Goal: Information Seeking & Learning: Understand process/instructions

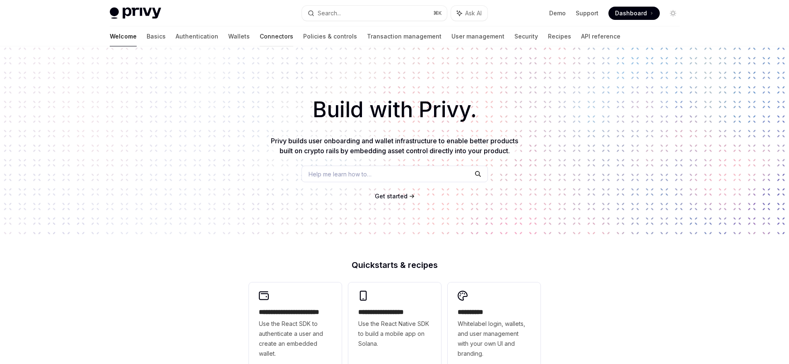
click at [260, 38] on link "Connectors" at bounding box center [277, 37] width 34 height 20
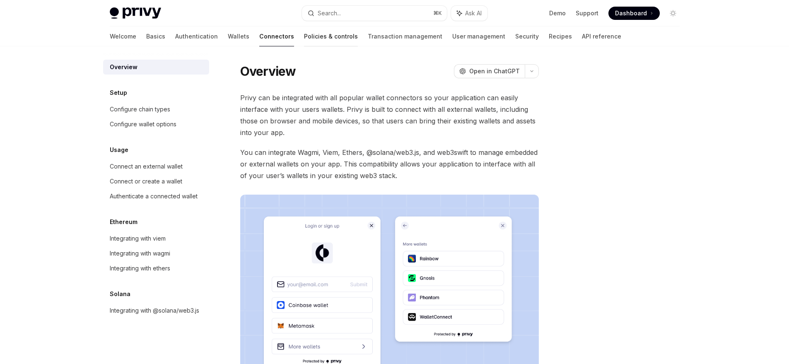
click at [304, 35] on link "Policies & controls" at bounding box center [331, 37] width 54 height 20
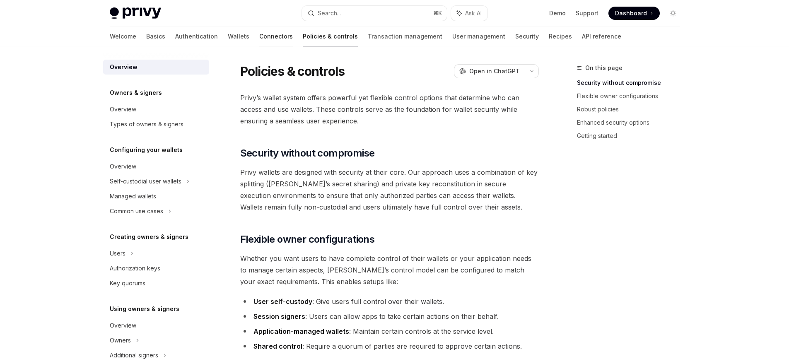
click at [259, 34] on link "Connectors" at bounding box center [276, 37] width 34 height 20
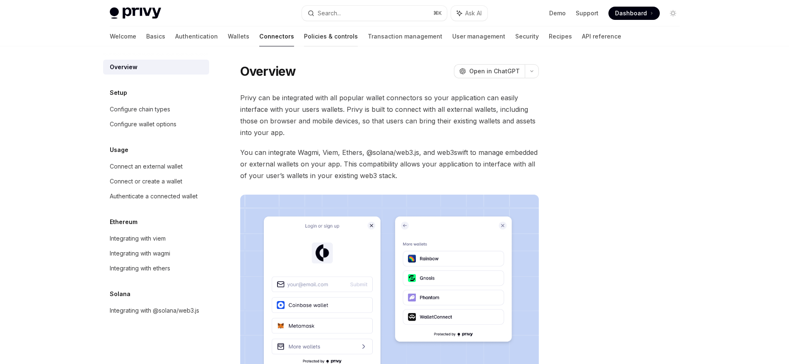
click at [304, 32] on link "Policies & controls" at bounding box center [331, 37] width 54 height 20
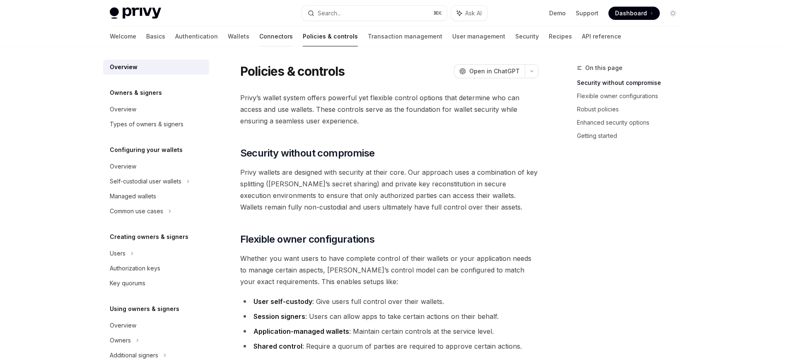
click at [259, 35] on link "Connectors" at bounding box center [276, 37] width 34 height 20
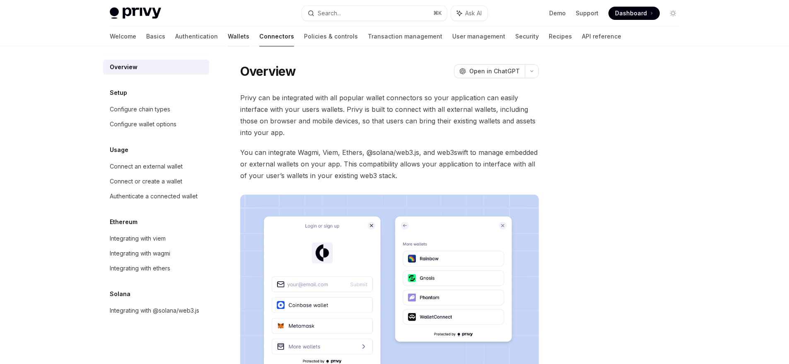
click at [228, 38] on link "Wallets" at bounding box center [239, 37] width 22 height 20
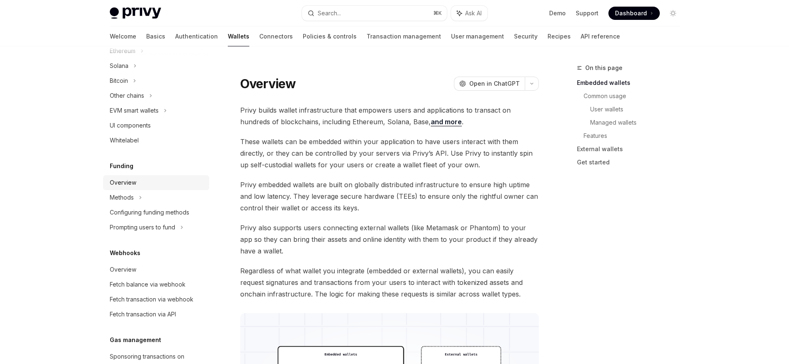
scroll to position [175, 0]
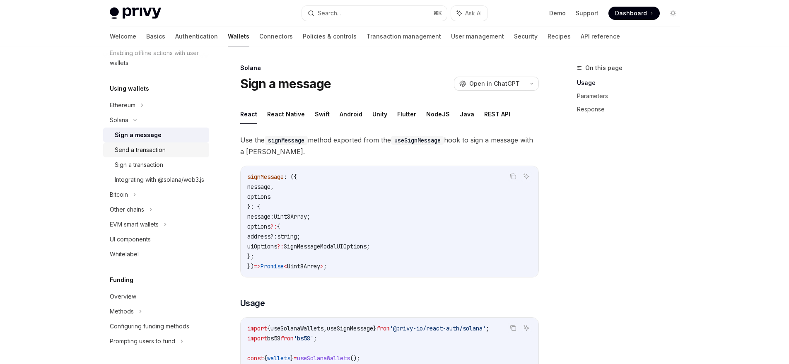
click at [132, 150] on div "Send a transaction" at bounding box center [140, 150] width 51 height 10
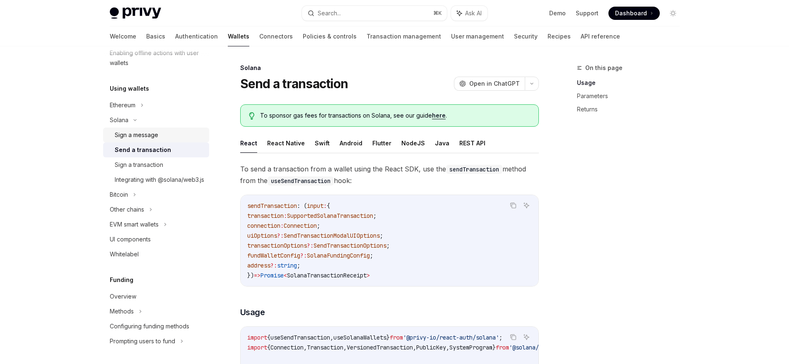
click at [132, 136] on div "Sign a message" at bounding box center [137, 135] width 44 height 10
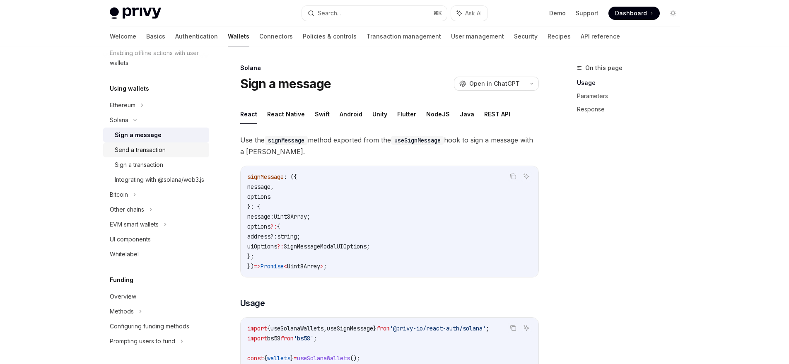
click at [133, 149] on div "Send a transaction" at bounding box center [140, 150] width 51 height 10
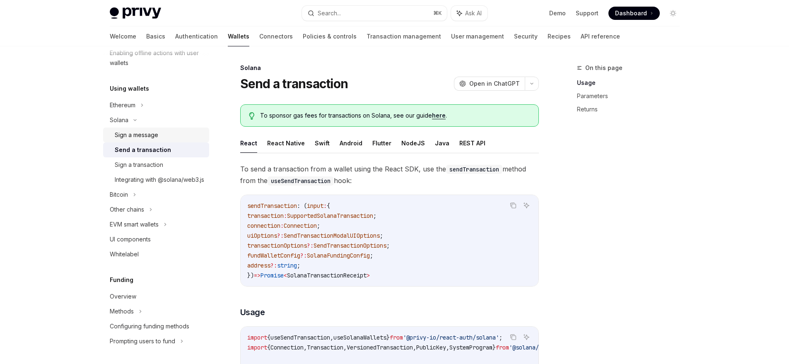
click at [133, 135] on div "Sign a message" at bounding box center [137, 135] width 44 height 10
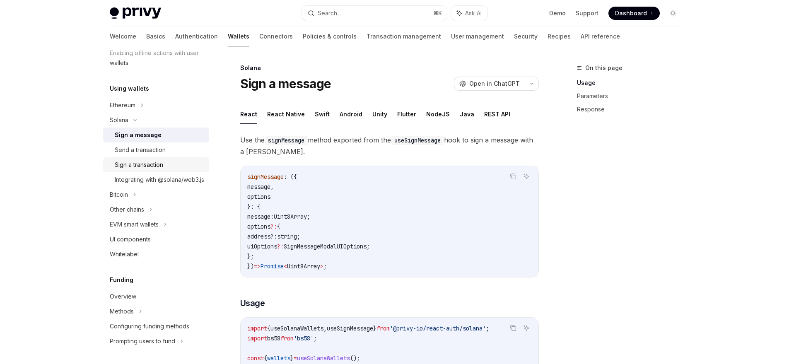
click at [137, 165] on div "Sign a transaction" at bounding box center [139, 165] width 48 height 10
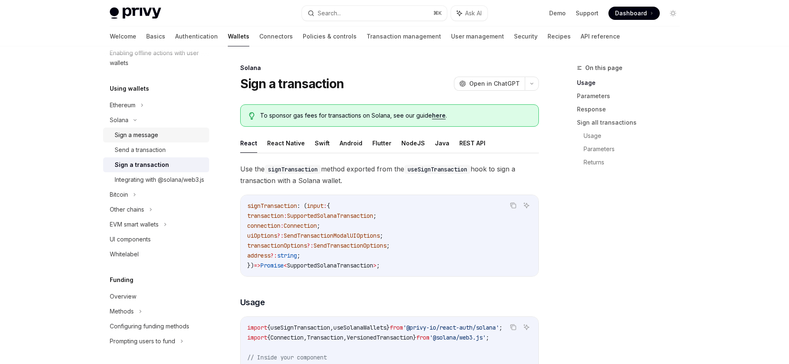
click at [136, 137] on div "Sign a message" at bounding box center [137, 135] width 44 height 10
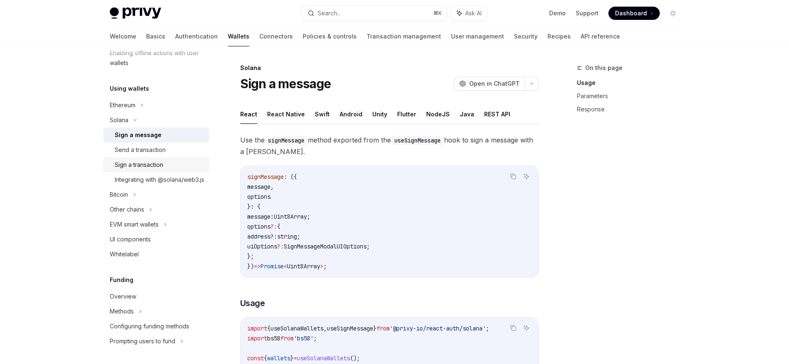
click at [135, 166] on div "Sign a transaction" at bounding box center [139, 165] width 48 height 10
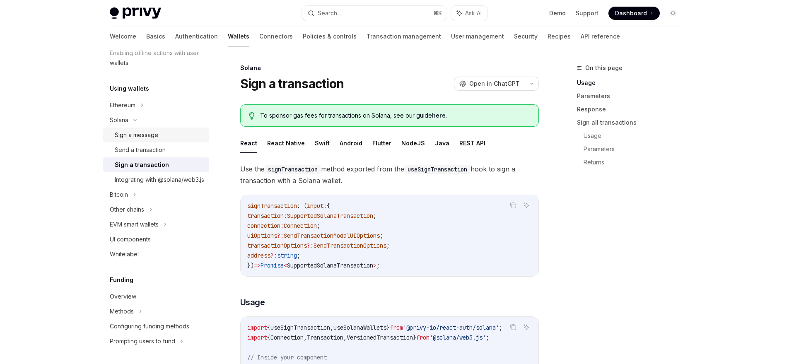
click at [138, 138] on div "Sign a message" at bounding box center [137, 135] width 44 height 10
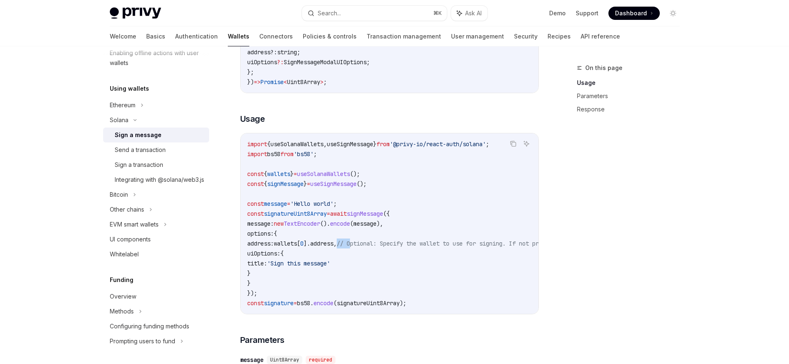
drag, startPoint x: 362, startPoint y: 244, endPoint x: 375, endPoint y: 242, distance: 13.7
click at [375, 242] on span "// Optional: Specify the wallet to use for signing. If not provided, the first …" at bounding box center [501, 243] width 328 height 7
click at [359, 259] on code "import { useSolanaWallets , useSignMessage } from '@privy-io/react-auth/solana'…" at bounding box center [466, 223] width 438 height 169
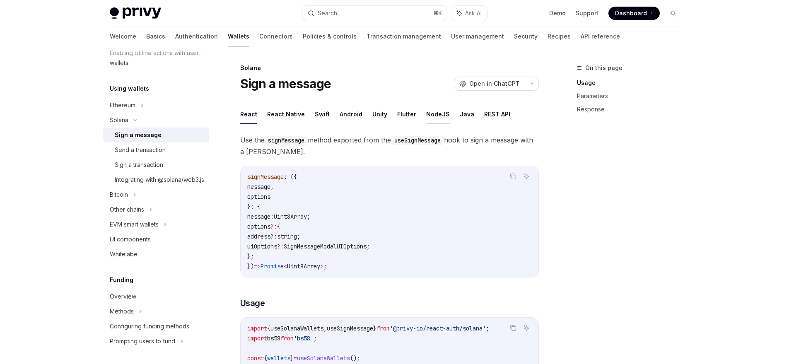
click at [435, 114] on button "NodeJS" at bounding box center [438, 113] width 24 height 19
type textarea "*"
